Goal: Task Accomplishment & Management: Manage account settings

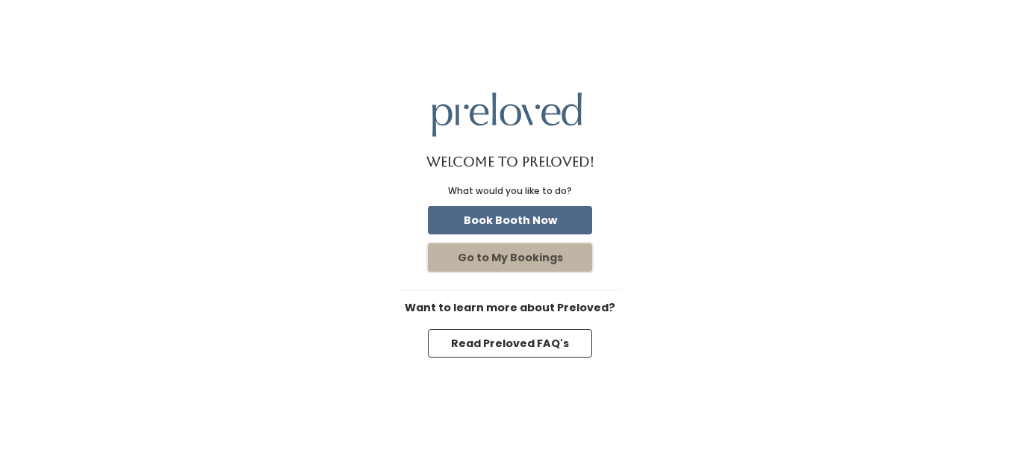
click at [517, 261] on button "Go to My Bookings" at bounding box center [510, 257] width 164 height 28
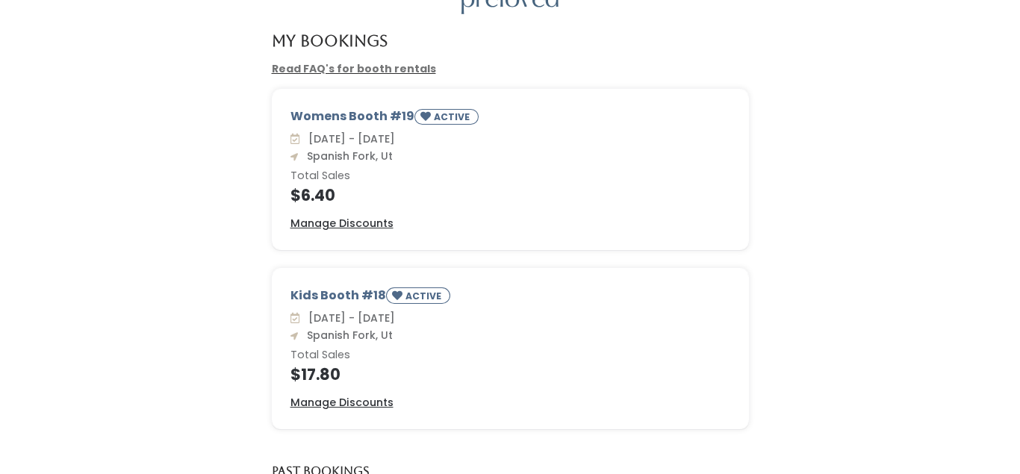
scroll to position [76, 0]
click at [341, 404] on u "Manage Discounts" at bounding box center [341, 403] width 103 height 15
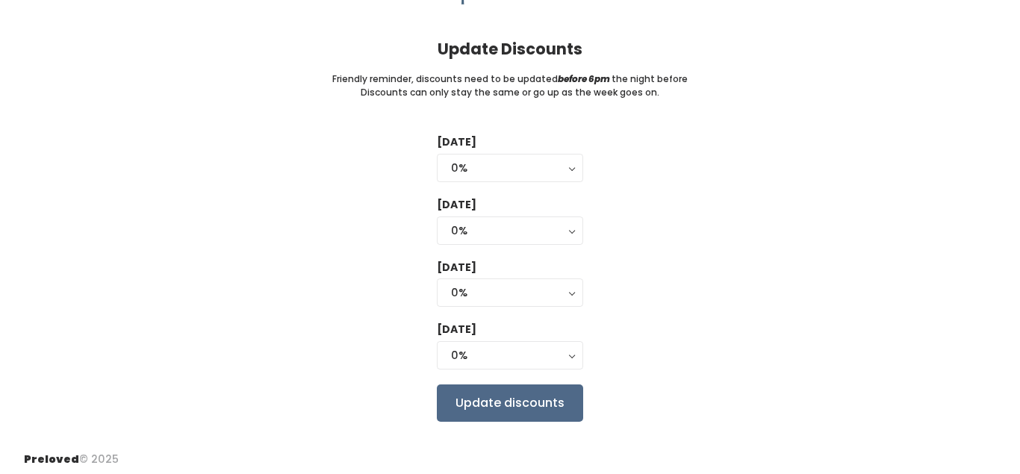
scroll to position [93, 0]
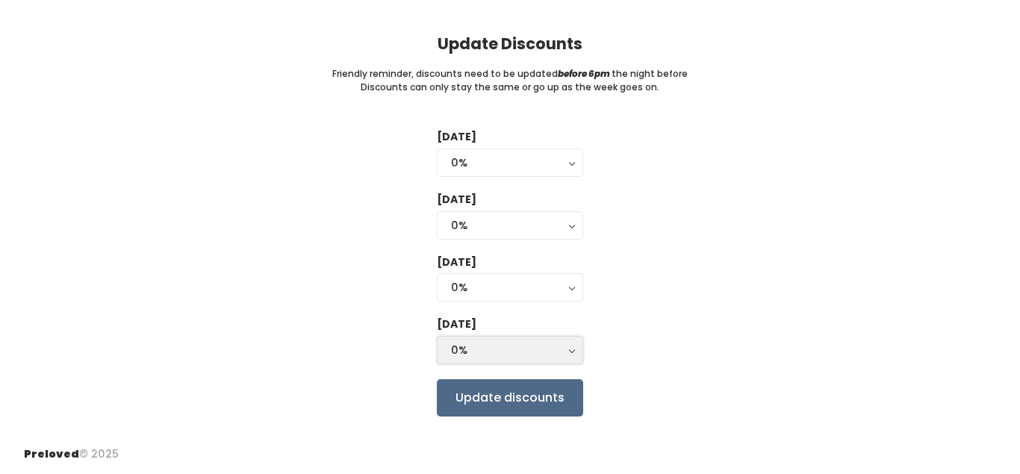
click at [570, 349] on button "0%" at bounding box center [510, 350] width 146 height 28
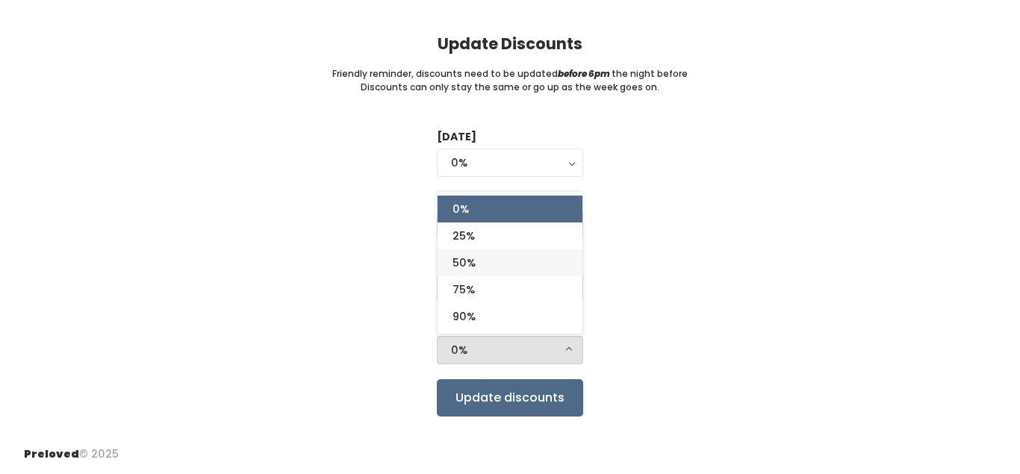
click at [511, 264] on link "50%" at bounding box center [510, 262] width 145 height 27
select select "50%"
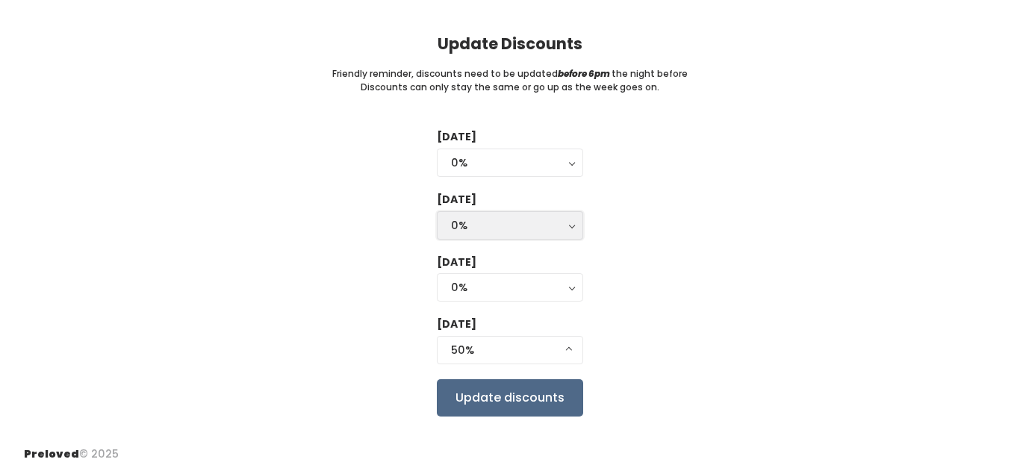
click at [569, 228] on button "0%" at bounding box center [510, 225] width 146 height 28
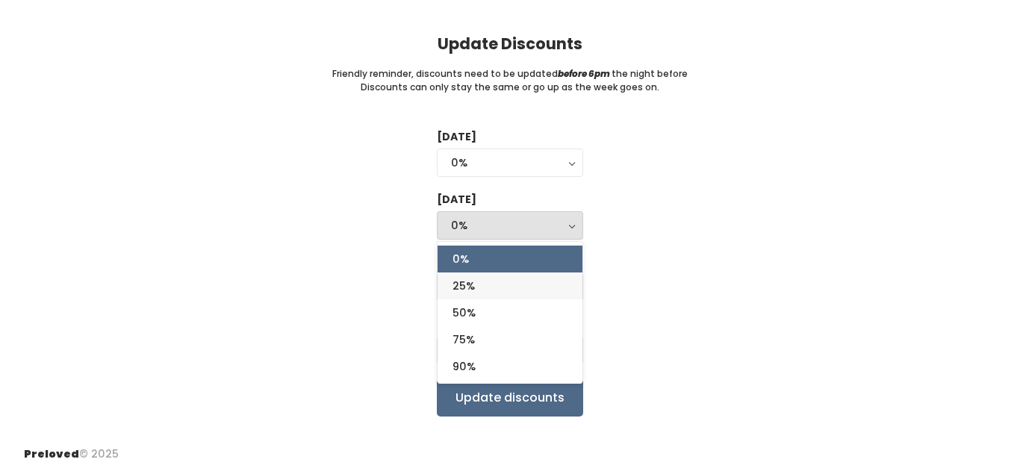
click at [521, 286] on link "25%" at bounding box center [510, 286] width 145 height 27
select select "25%"
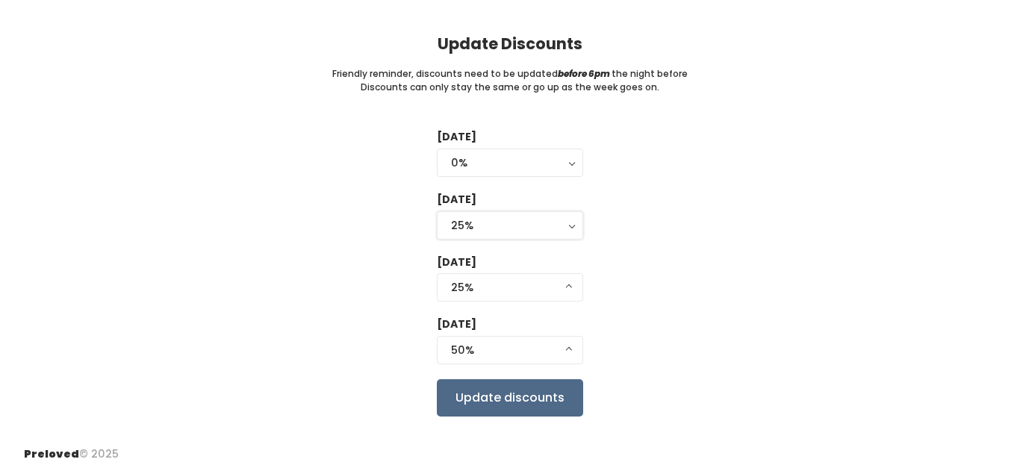
select select "25%"
click at [535, 399] on input "Update discounts" at bounding box center [510, 397] width 146 height 37
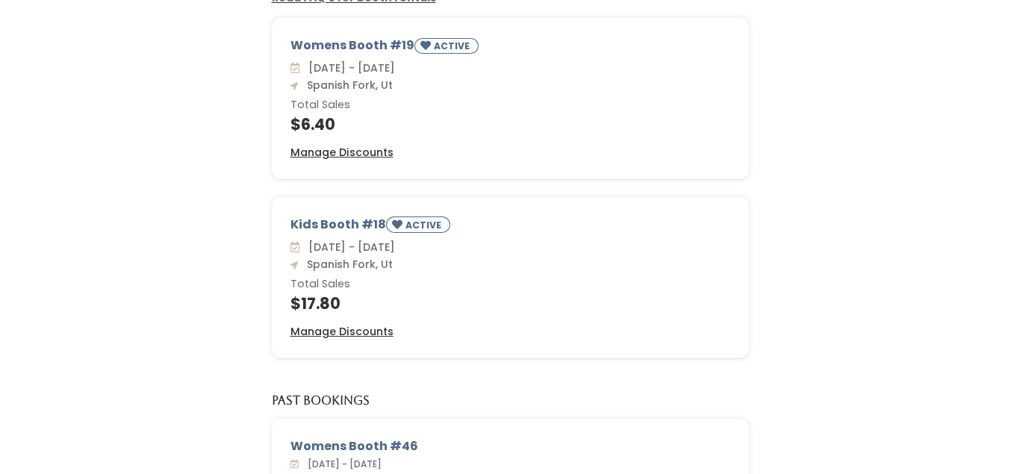
scroll to position [152, 0]
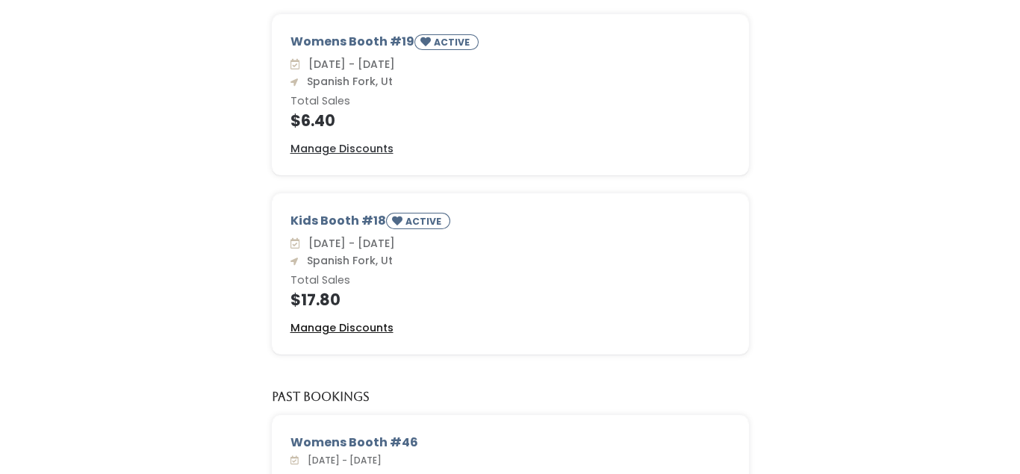
click at [382, 330] on u "Manage Discounts" at bounding box center [341, 327] width 103 height 15
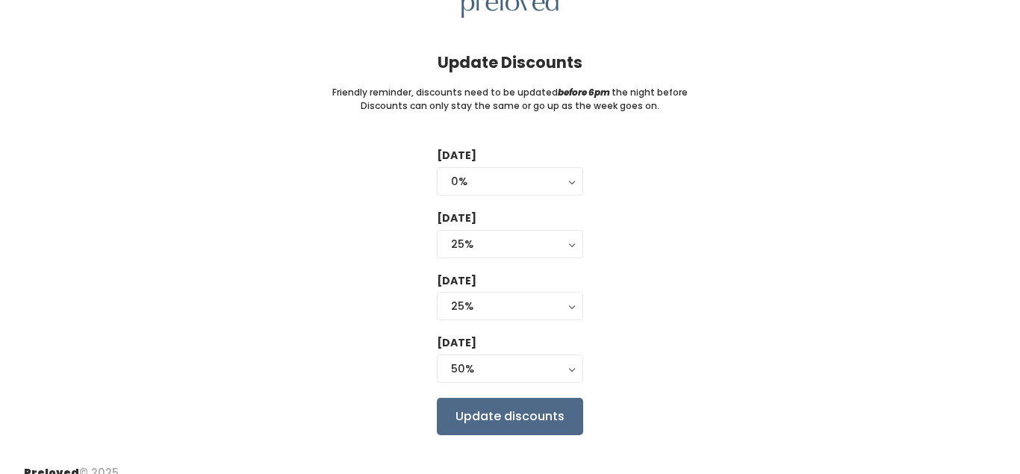
scroll to position [93, 0]
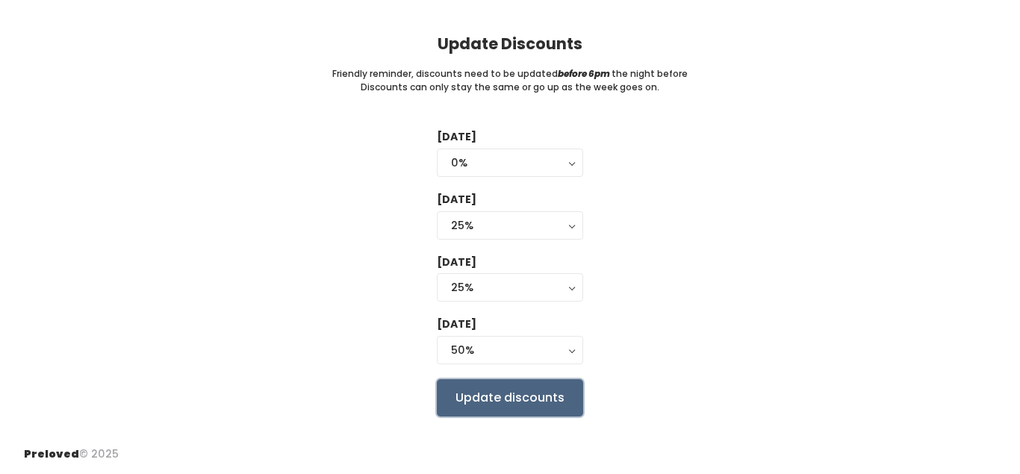
click at [525, 396] on input "Update discounts" at bounding box center [510, 397] width 146 height 37
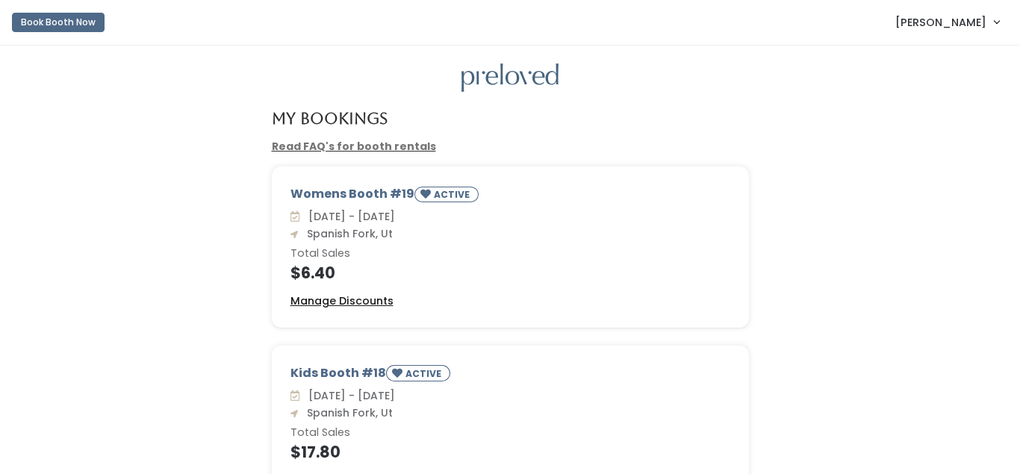
click at [372, 299] on u "Manage Discounts" at bounding box center [341, 300] width 103 height 15
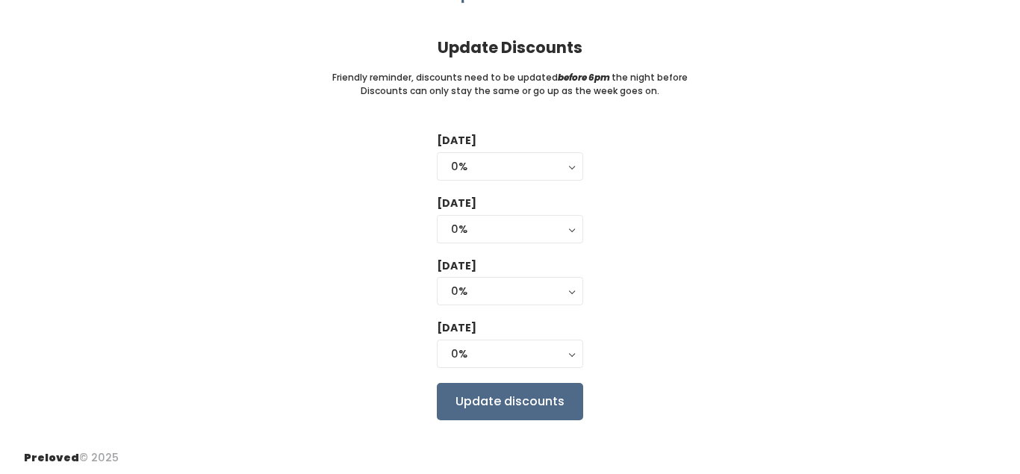
scroll to position [93, 0]
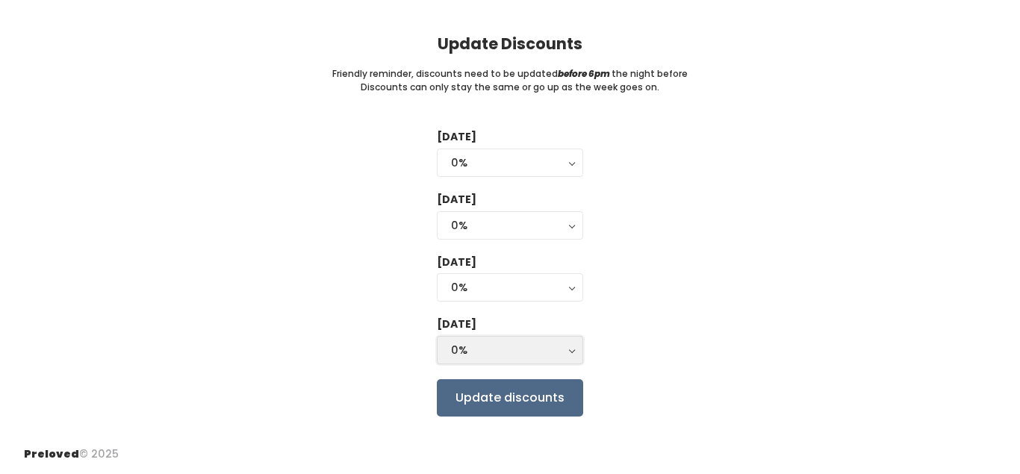
click at [565, 351] on div "0%" at bounding box center [510, 350] width 118 height 16
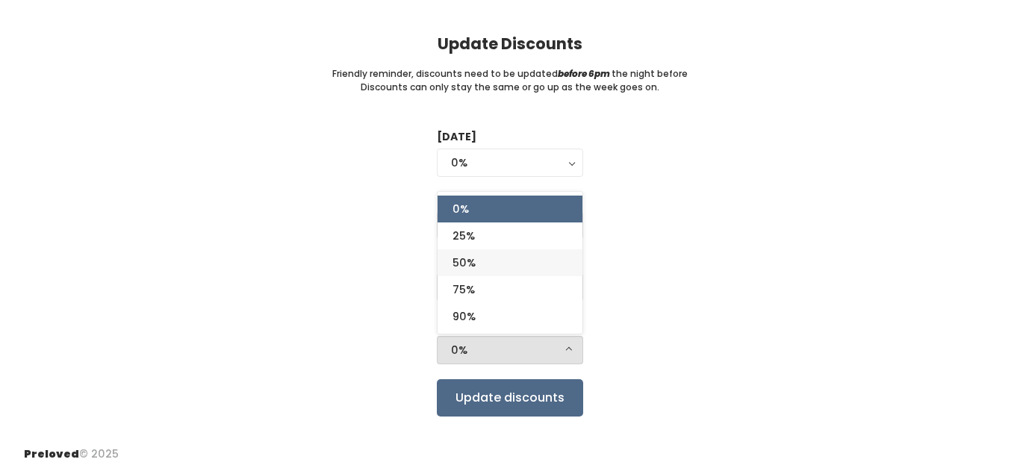
click at [508, 259] on link "50%" at bounding box center [510, 262] width 145 height 27
select select "50%"
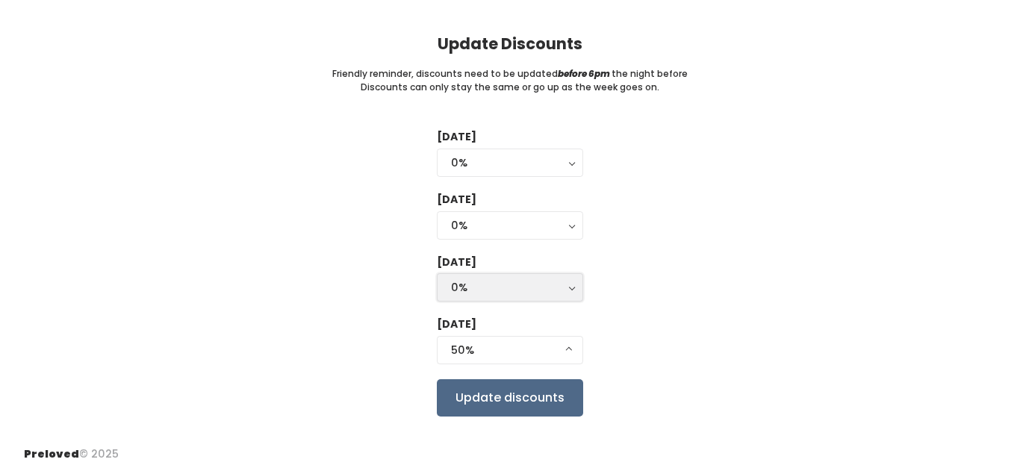
click at [522, 289] on div "0%" at bounding box center [510, 287] width 118 height 16
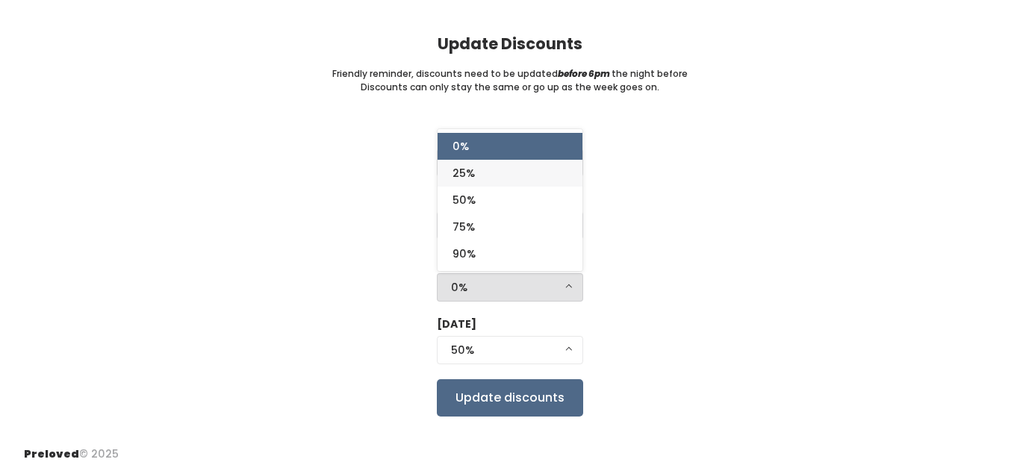
click at [499, 172] on link "25%" at bounding box center [510, 173] width 145 height 27
select select "25%"
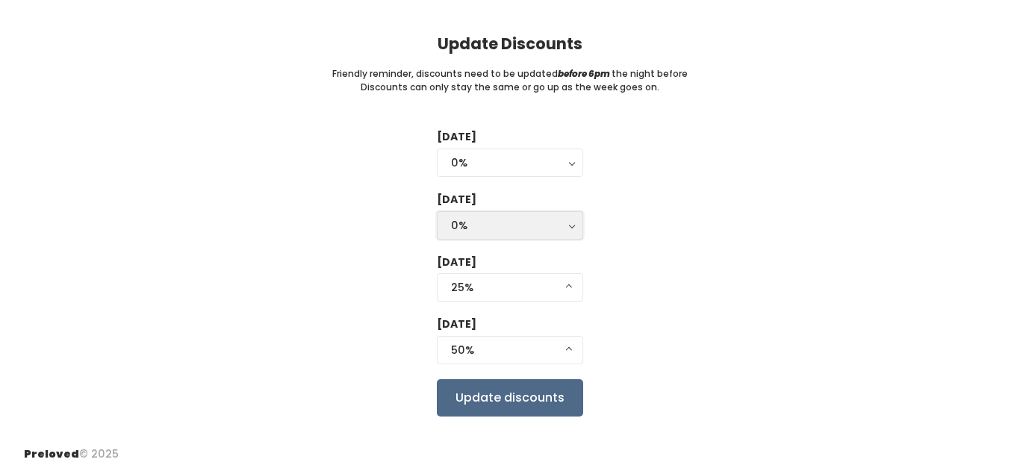
click at [514, 223] on div "0%" at bounding box center [510, 225] width 118 height 16
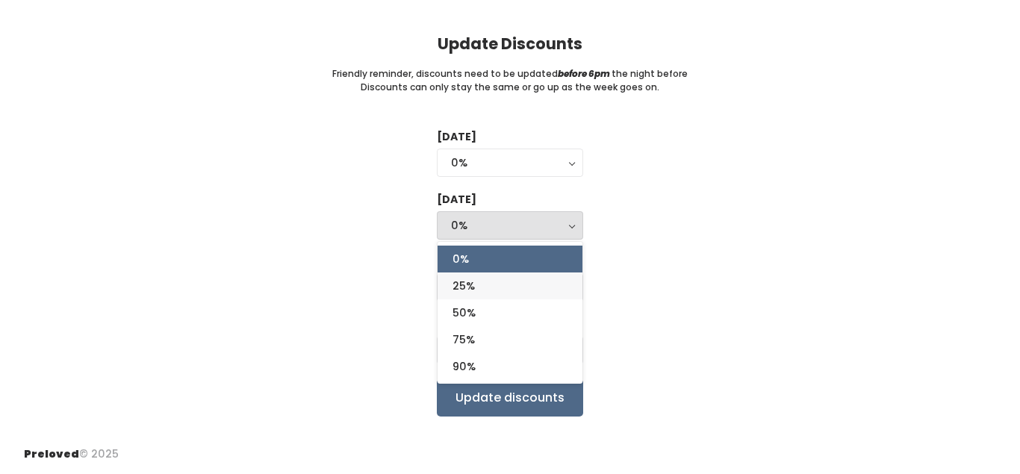
click at [493, 286] on link "25%" at bounding box center [510, 286] width 145 height 27
select select "25%"
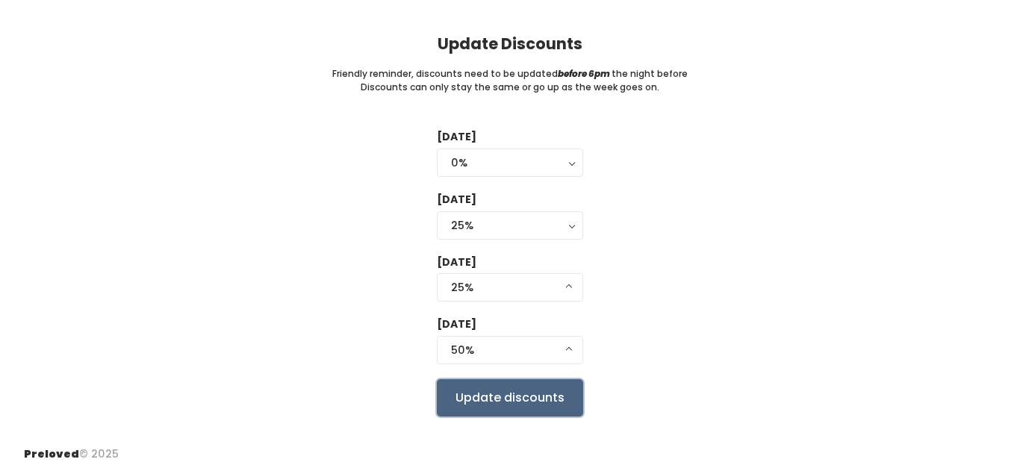
click at [508, 394] on input "Update discounts" at bounding box center [510, 397] width 146 height 37
